Goal: Check status: Check status

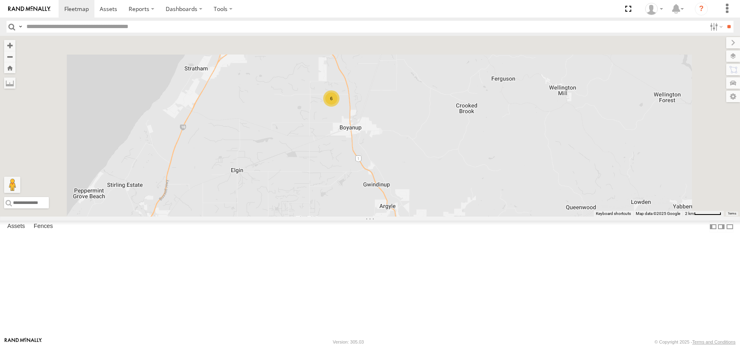
drag, startPoint x: 402, startPoint y: 133, endPoint x: 429, endPoint y: 240, distance: 110.9
click at [429, 217] on div "(TR6) Little Tipper (LV20) [PERSON_NAME] (LV10) Dual cab ranger (LV22) [PERSON_…" at bounding box center [370, 126] width 740 height 181
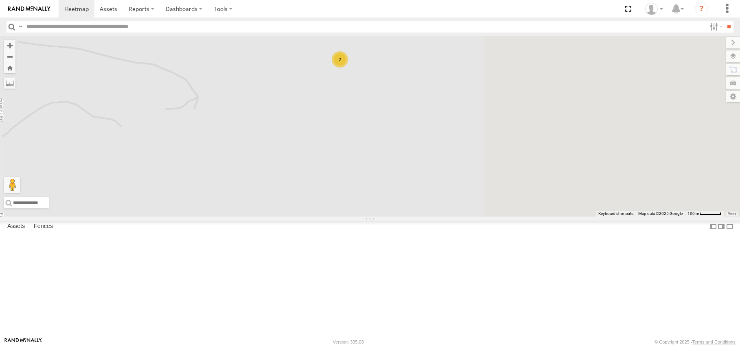
drag, startPoint x: 609, startPoint y: 210, endPoint x: 342, endPoint y: 223, distance: 266.6
click at [342, 217] on div "(TR6) Little Tipper (LV20) [PERSON_NAME] (LV10) Dual cab ranger (LV22) [PERSON_…" at bounding box center [370, 126] width 740 height 181
click at [384, 48] on span at bounding box center [375, 37] width 18 height 22
click at [386, 39] on label at bounding box center [378, 36] width 16 height 6
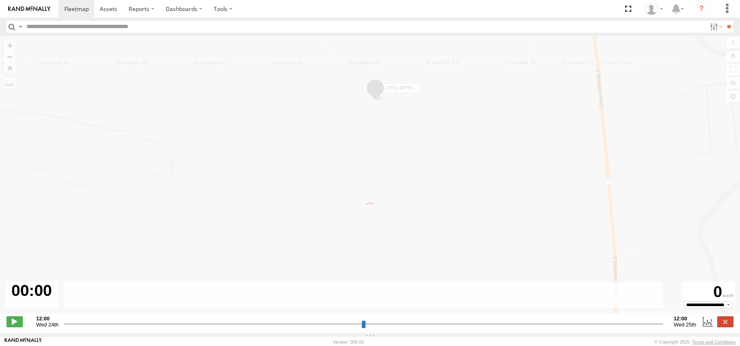
type input "**********"
